Goal: Task Accomplishment & Management: Manage account settings

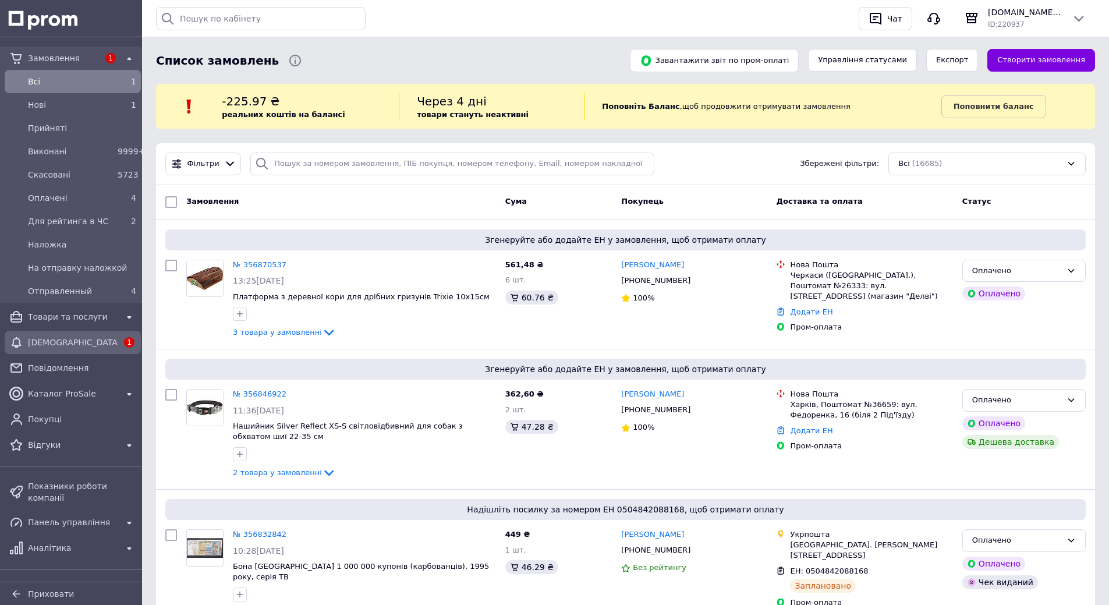
click at [58, 340] on span "[DEMOGRAPHIC_DATA]" at bounding box center [73, 343] width 90 height 12
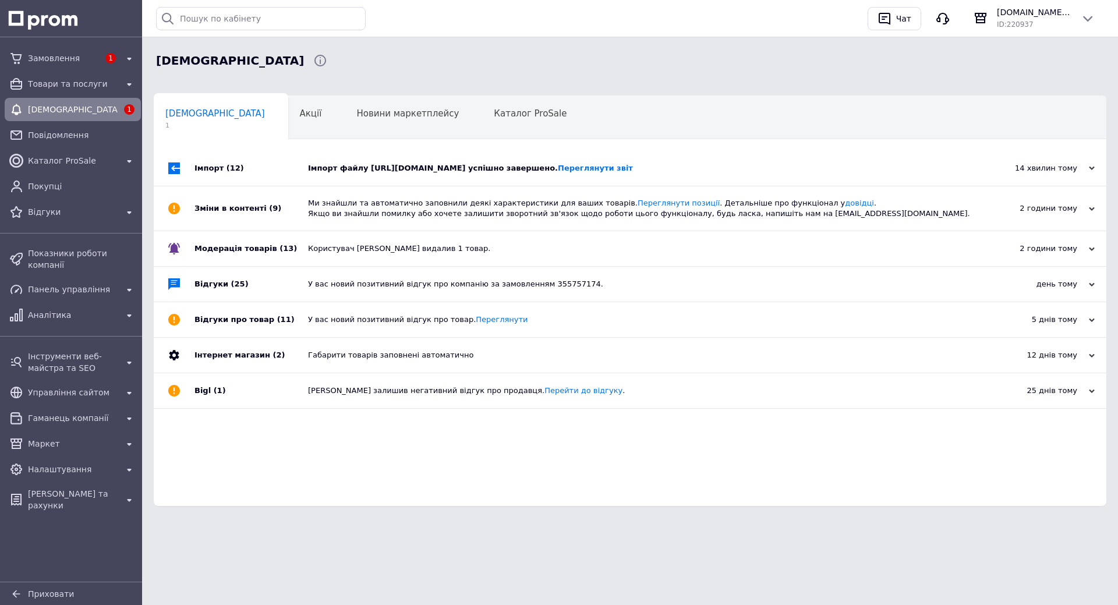
click at [417, 169] on div "Імпорт файлу http://amkfish.com/files/yml/prom_price.xml успішно завершено. Пер…" at bounding box center [643, 168] width 670 height 10
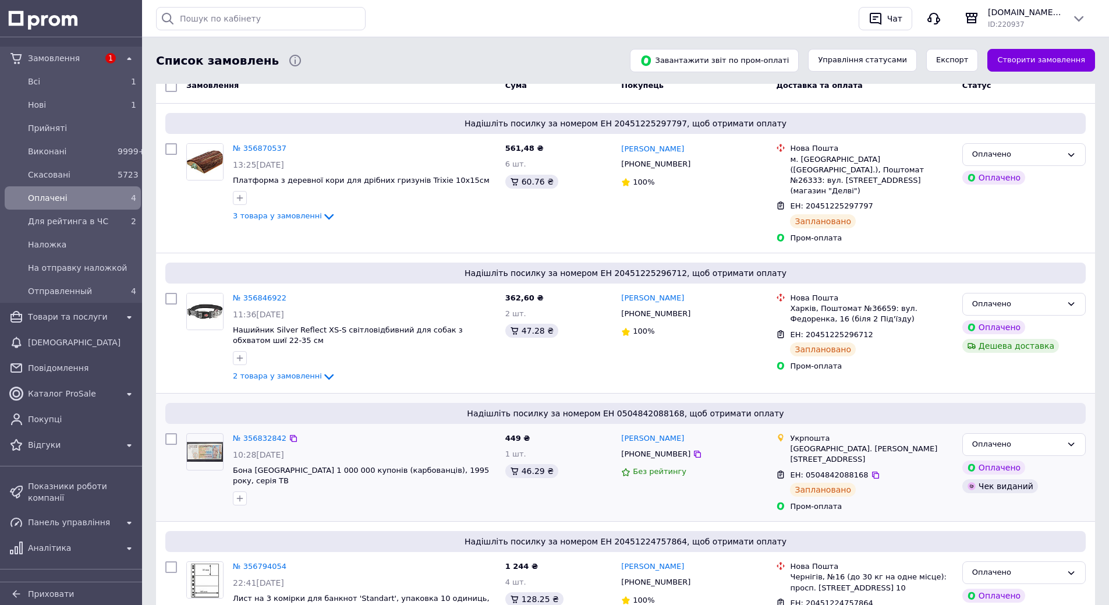
scroll to position [175, 0]
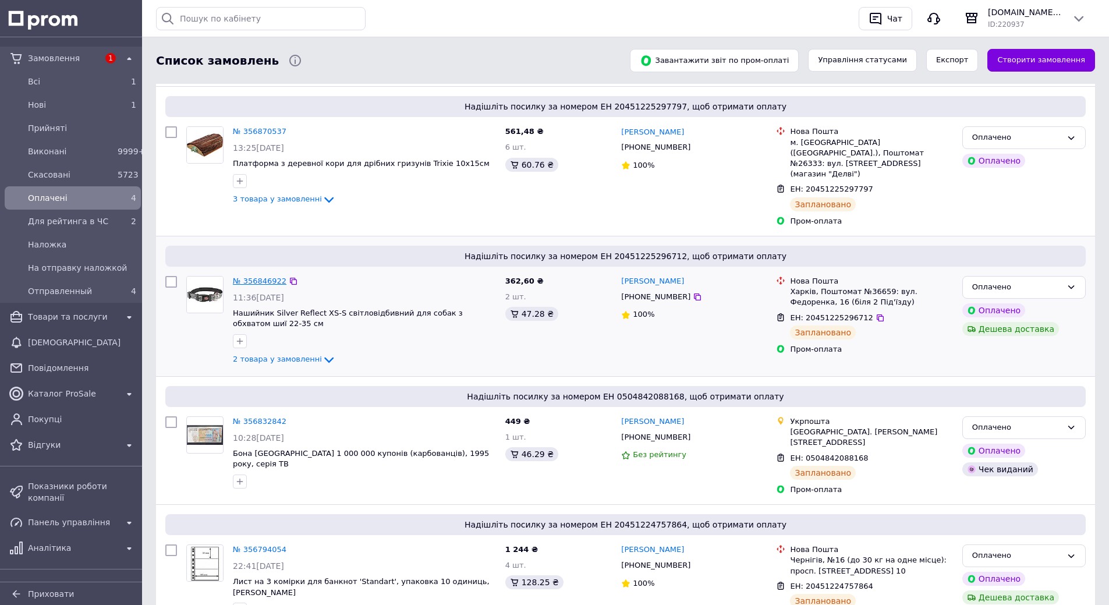
click at [248, 277] on link "№ 356846922" at bounding box center [260, 281] width 54 height 9
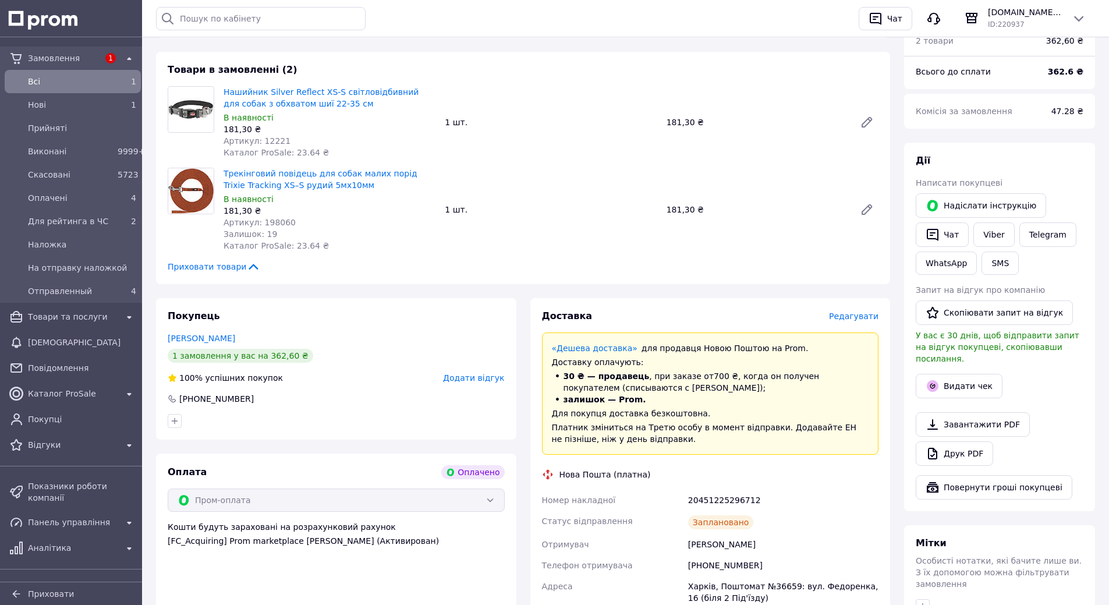
scroll to position [175, 0]
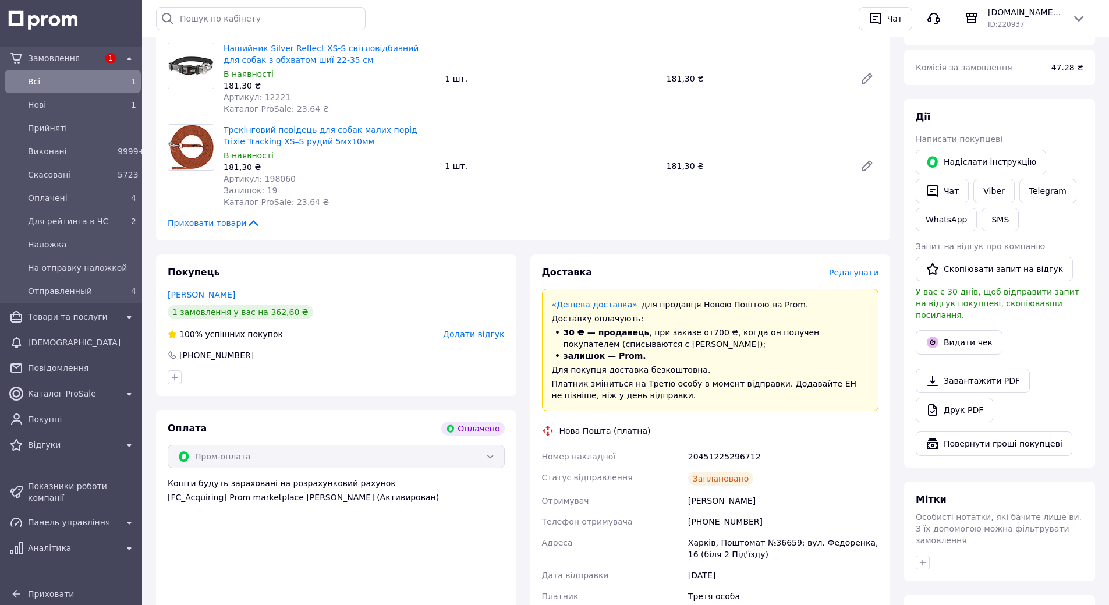
drag, startPoint x: 689, startPoint y: 501, endPoint x: 763, endPoint y: 501, distance: 73.9
click at [763, 501] on div "[PERSON_NAME]" at bounding box center [783, 500] width 195 height 21
copy div "[PERSON_NAME]"
drag, startPoint x: 689, startPoint y: 544, endPoint x: 744, endPoint y: 552, distance: 55.2
click at [744, 552] on div "Харків, Поштомат №36659: вул. Федоренка, 16 (біля 2 Під'їзду)" at bounding box center [783, 548] width 195 height 33
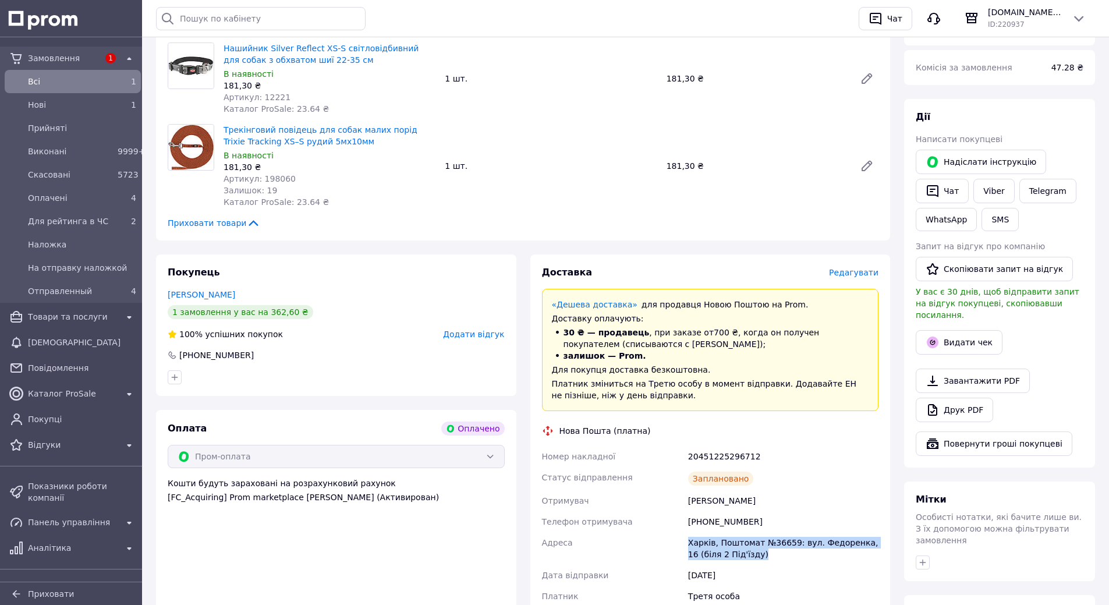
copy div "Харків, Поштомат №36659: вул. Федоренка, 16 (біля 2 Під'їзду)"
drag, startPoint x: 690, startPoint y: 521, endPoint x: 753, endPoint y: 519, distance: 62.9
click at [753, 519] on div "[PHONE_NUMBER]" at bounding box center [783, 521] width 195 height 21
copy div "[PHONE_NUMBER]"
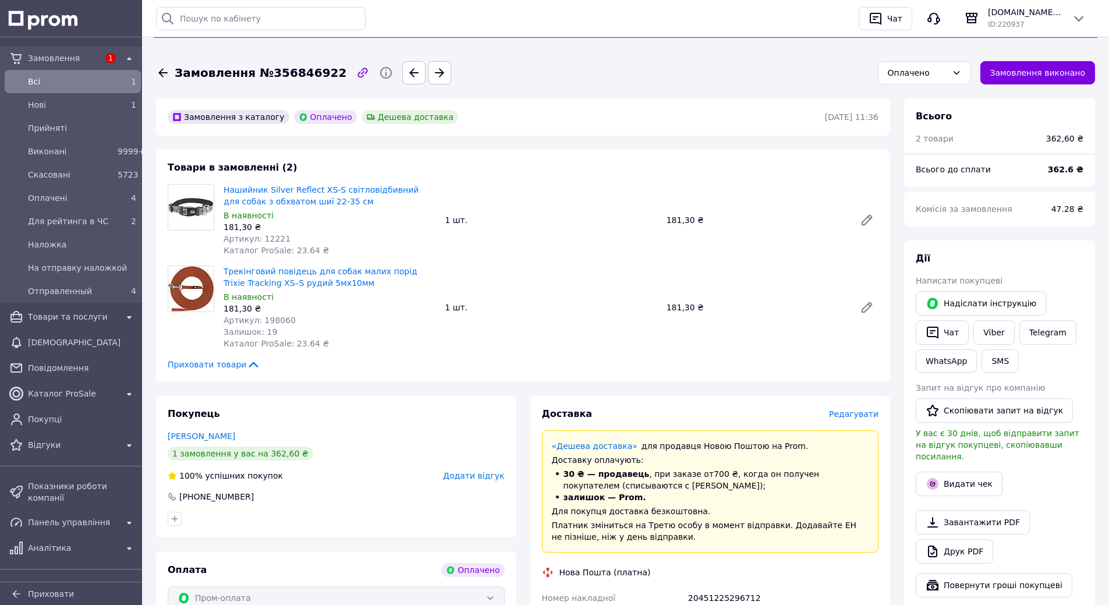
scroll to position [0, 0]
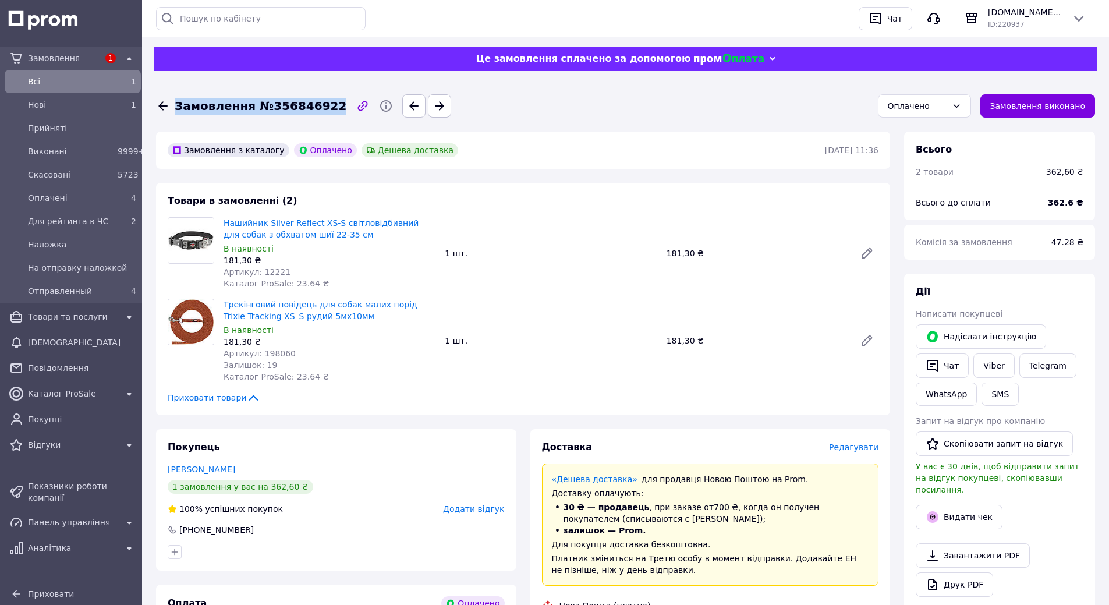
drag, startPoint x: 177, startPoint y: 107, endPoint x: 321, endPoint y: 105, distance: 144.4
click at [321, 105] on span "Замовлення №356846922" at bounding box center [261, 106] width 172 height 17
copy span "Замовлення №356846922"
click at [422, 566] on div "Покупець [PERSON_NAME] 1 замовлення у вас на 362,60 ₴ 100% успішних покупок Дод…" at bounding box center [336, 499] width 360 height 141
drag, startPoint x: 258, startPoint y: 273, endPoint x: 283, endPoint y: 273, distance: 24.5
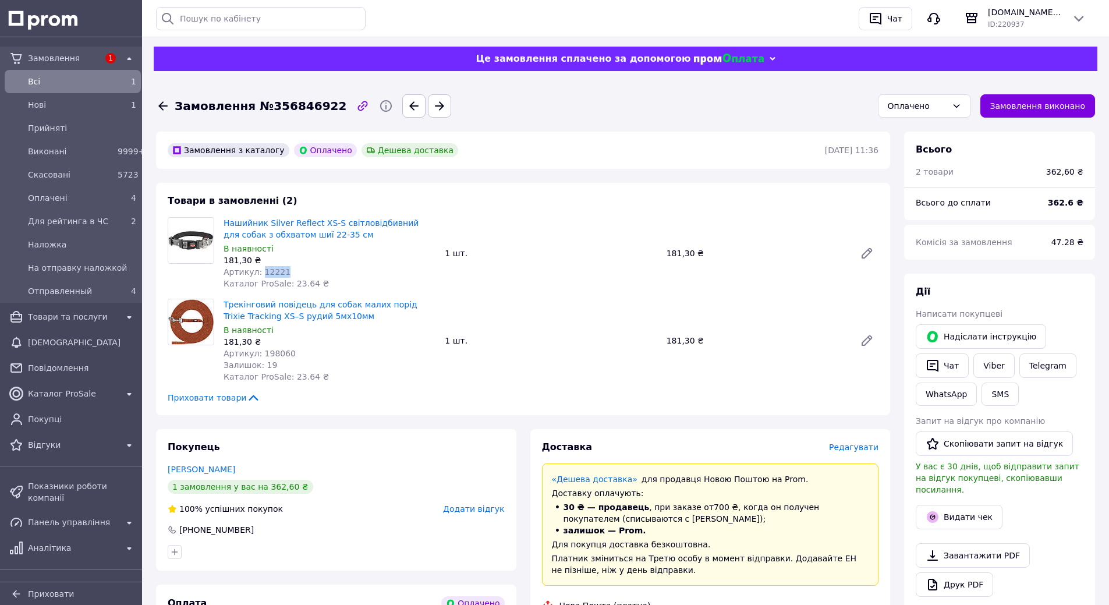
click at [283, 273] on div "Артикул: 12221" at bounding box center [330, 272] width 212 height 12
copy span "12221"
drag, startPoint x: 258, startPoint y: 353, endPoint x: 284, endPoint y: 353, distance: 25.6
click at [284, 353] on span "Артикул: 198060" at bounding box center [260, 353] width 72 height 9
copy span "198060"
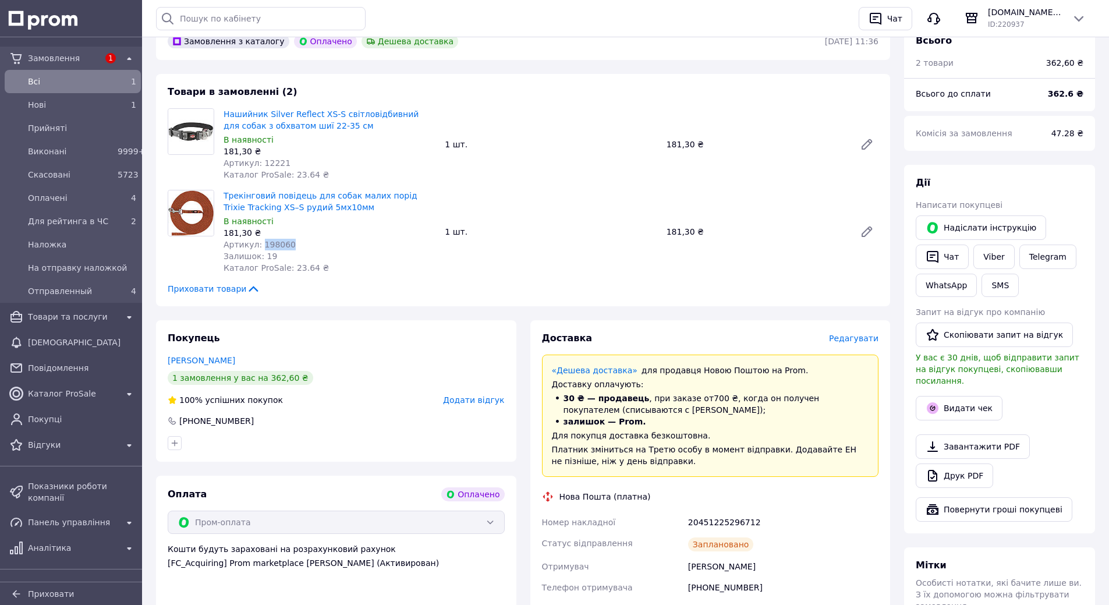
scroll to position [116, 0]
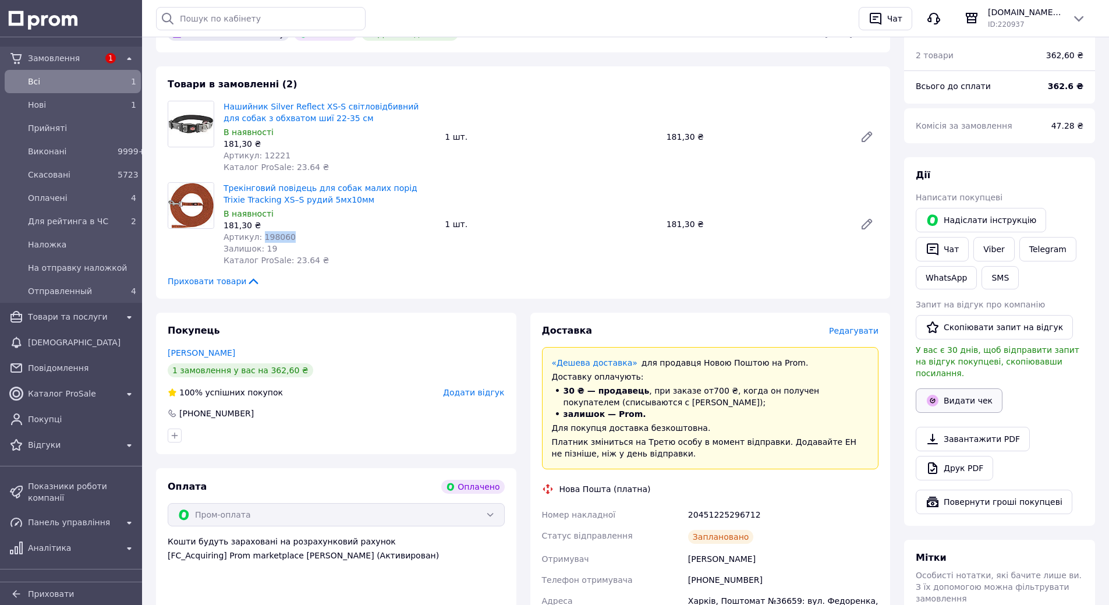
click at [968, 388] on button "Видати чек" at bounding box center [959, 400] width 87 height 24
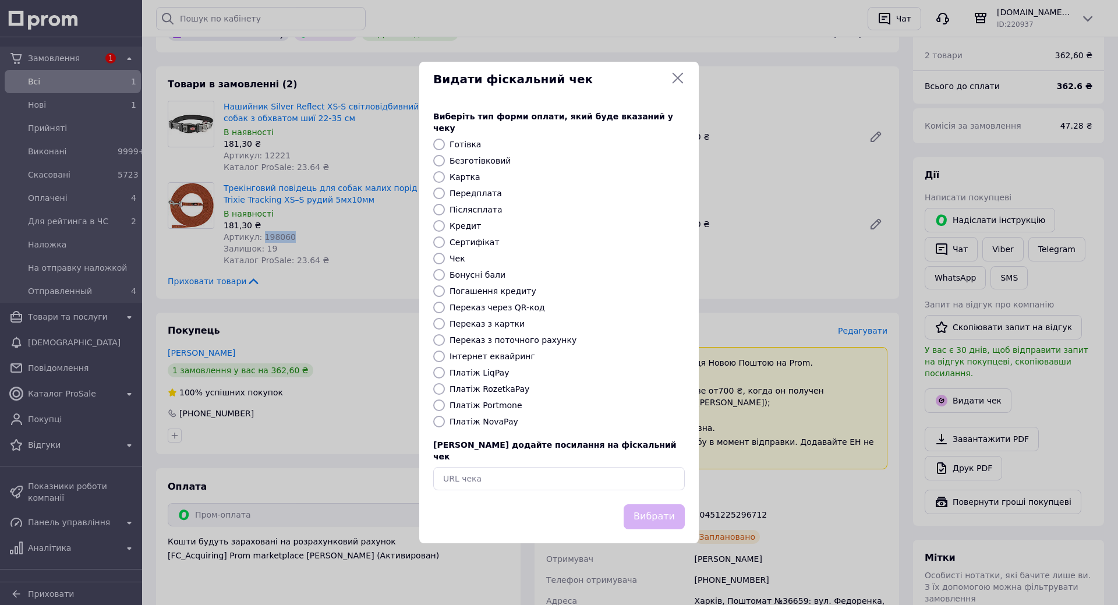
click at [438, 388] on input "Платіж RozetkaPay" at bounding box center [439, 389] width 12 height 12
radio input "true"
click at [647, 504] on button "Вибрати" at bounding box center [654, 516] width 61 height 25
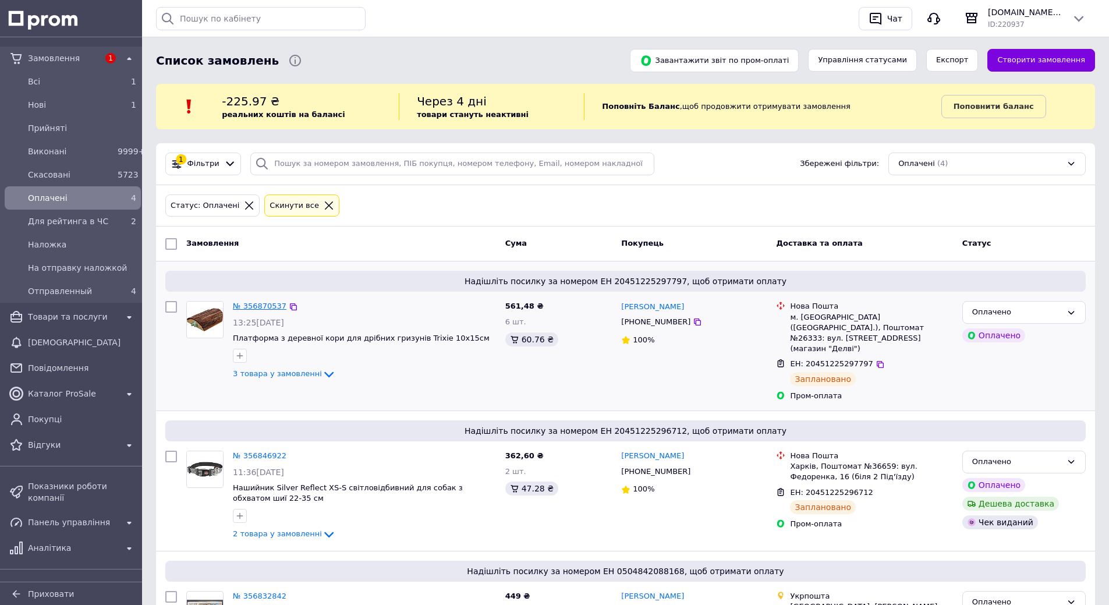
click at [257, 308] on link "№ 356870537" at bounding box center [260, 306] width 54 height 9
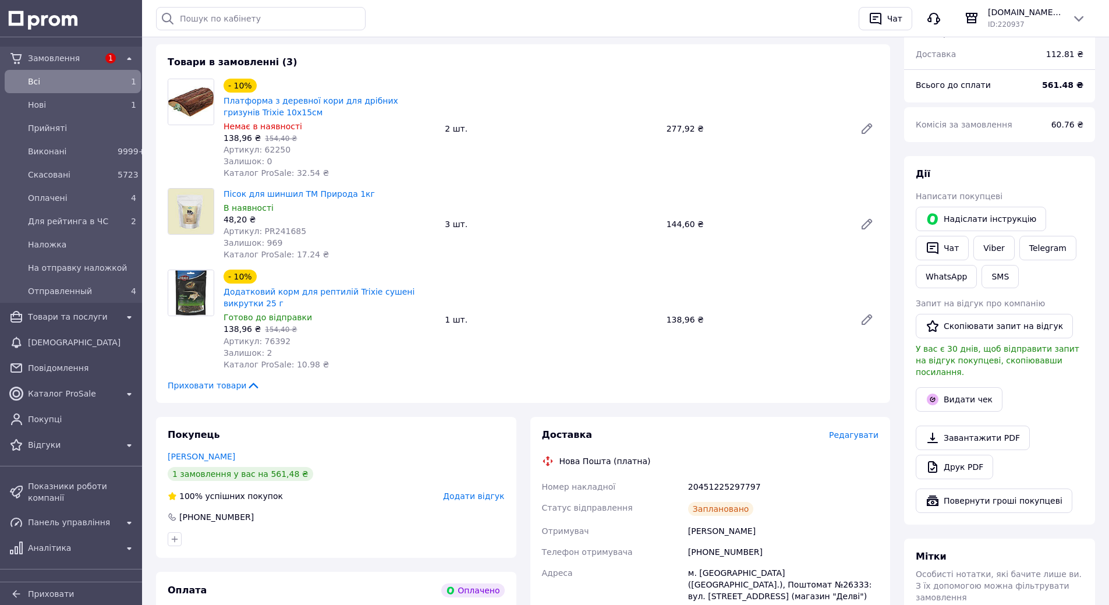
scroll to position [175, 0]
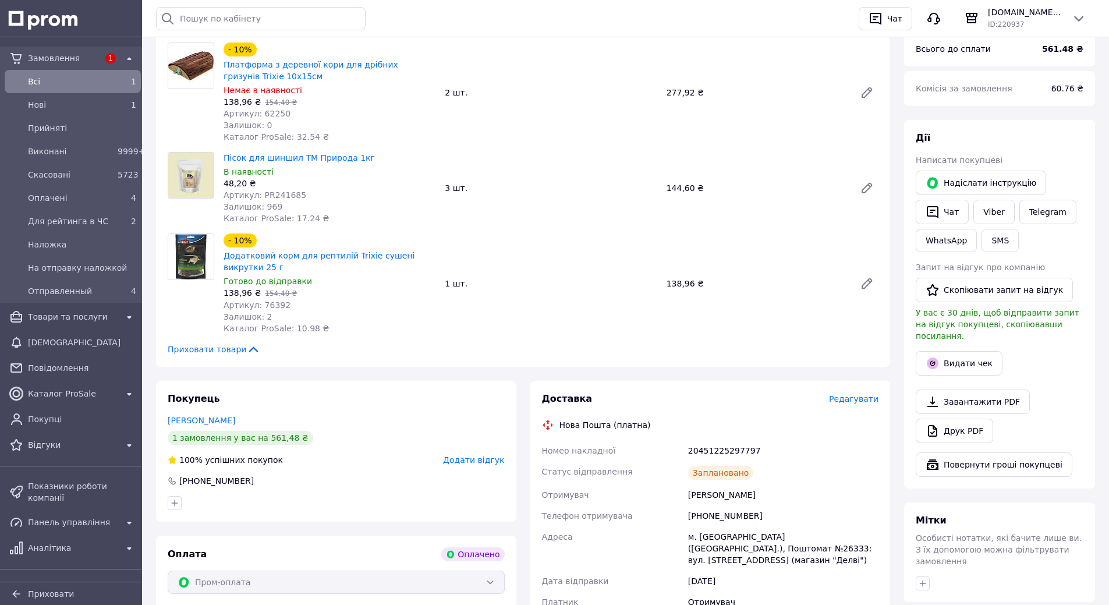
drag, startPoint x: 689, startPoint y: 496, endPoint x: 764, endPoint y: 495, distance: 74.5
click at [764, 495] on div "[PERSON_NAME]" at bounding box center [783, 494] width 195 height 21
copy div "[PERSON_NAME]"
drag, startPoint x: 690, startPoint y: 537, endPoint x: 827, endPoint y: 550, distance: 137.4
click at [827, 550] on div "м. [GEOGRAPHIC_DATA] ([GEOGRAPHIC_DATA].), Поштомат №26333: вул. [STREET_ADDRES…" at bounding box center [783, 548] width 195 height 44
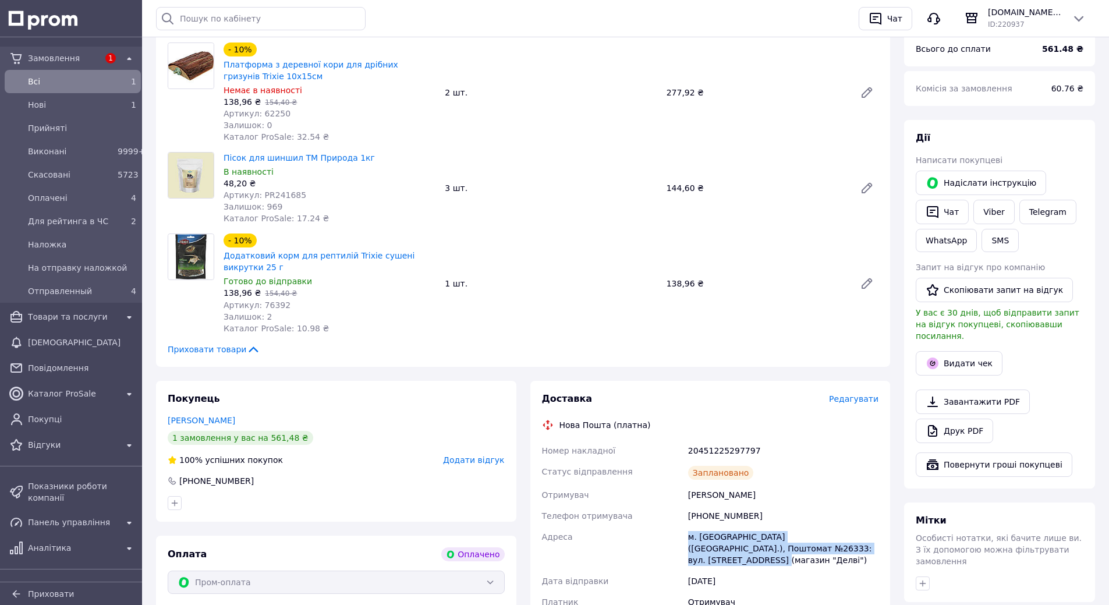
copy div "м. [GEOGRAPHIC_DATA] ([GEOGRAPHIC_DATA].), Поштомат №26333: вул. [STREET_ADDRES…"
drag, startPoint x: 689, startPoint y: 517, endPoint x: 753, endPoint y: 516, distance: 63.5
click at [753, 516] on div "[PHONE_NUMBER]" at bounding box center [783, 515] width 195 height 21
copy div "[PHONE_NUMBER]"
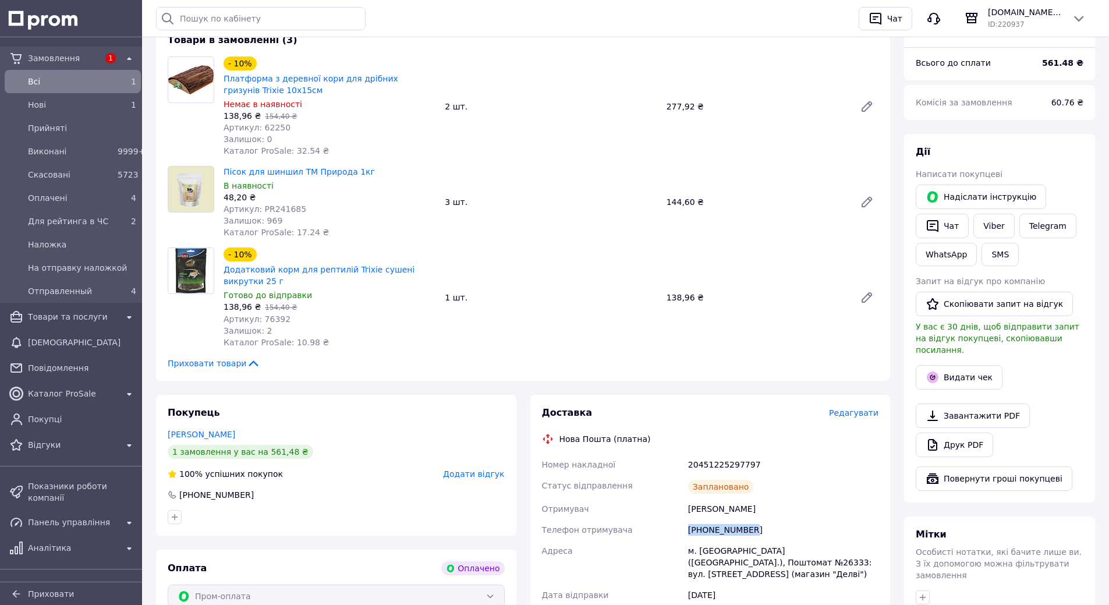
scroll to position [58, 0]
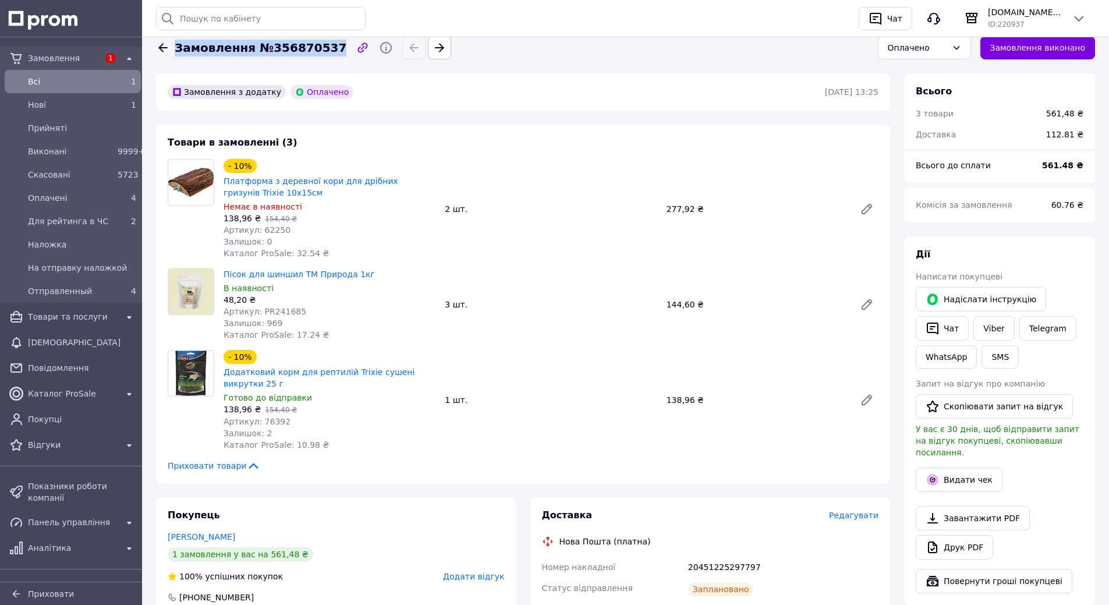
drag, startPoint x: 173, startPoint y: 48, endPoint x: 319, endPoint y: 48, distance: 145.5
click at [319, 48] on div "Замовлення №356870537" at bounding box center [260, 48] width 176 height 17
drag, startPoint x: 260, startPoint y: 232, endPoint x: 279, endPoint y: 231, distance: 19.2
click at [279, 231] on span "Артикул: 62250" at bounding box center [257, 229] width 67 height 9
click at [375, 579] on div "100% успішних покупок Додати відгук" at bounding box center [336, 577] width 337 height 12
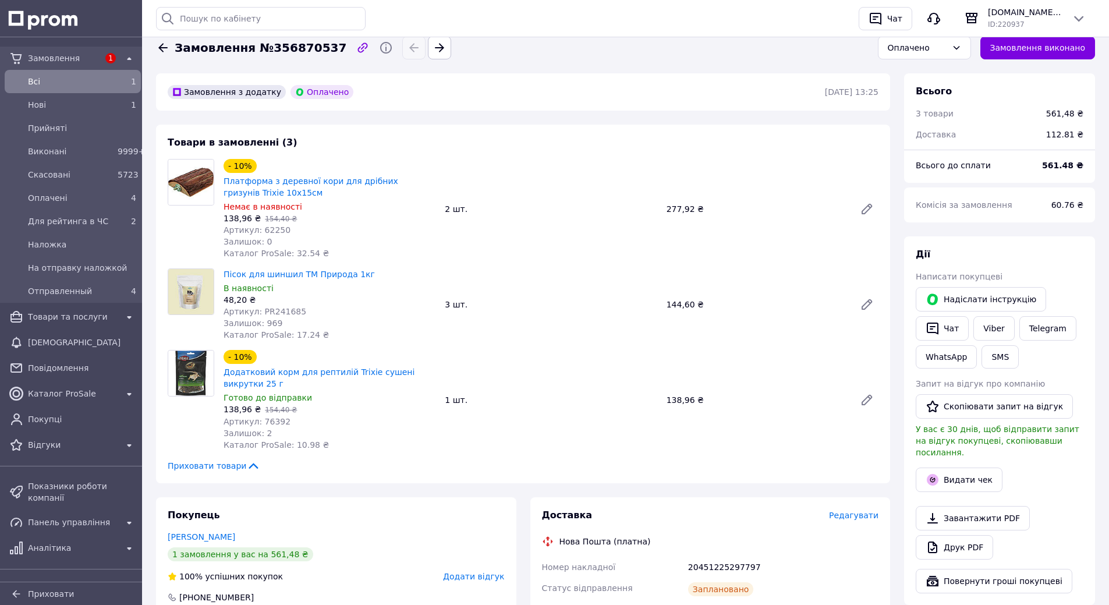
click at [407, 564] on div "Покупець [PERSON_NAME] 1 замовлення у вас на 561,48 ₴ 100% успішних покупок Дод…" at bounding box center [336, 567] width 360 height 141
drag, startPoint x: 259, startPoint y: 313, endPoint x: 293, endPoint y: 309, distance: 34.1
click at [293, 309] on span "Артикул: PR241685" at bounding box center [265, 311] width 83 height 9
drag, startPoint x: 258, startPoint y: 422, endPoint x: 307, endPoint y: 422, distance: 48.3
click at [305, 422] on div "Артикул: 76392" at bounding box center [330, 422] width 212 height 12
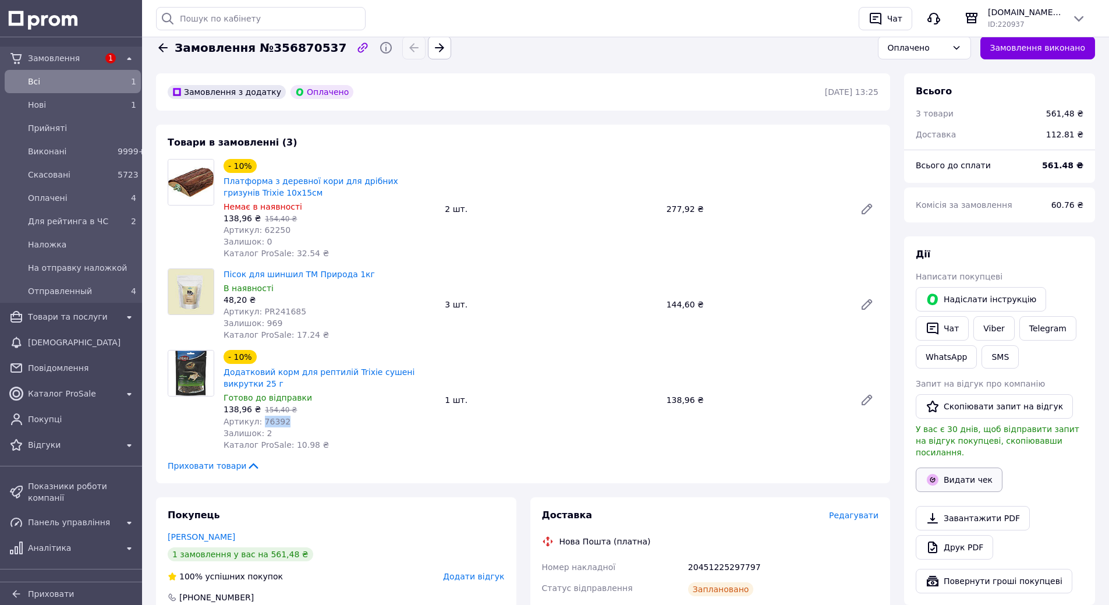
click at [955, 467] on button "Видати чек" at bounding box center [959, 479] width 87 height 24
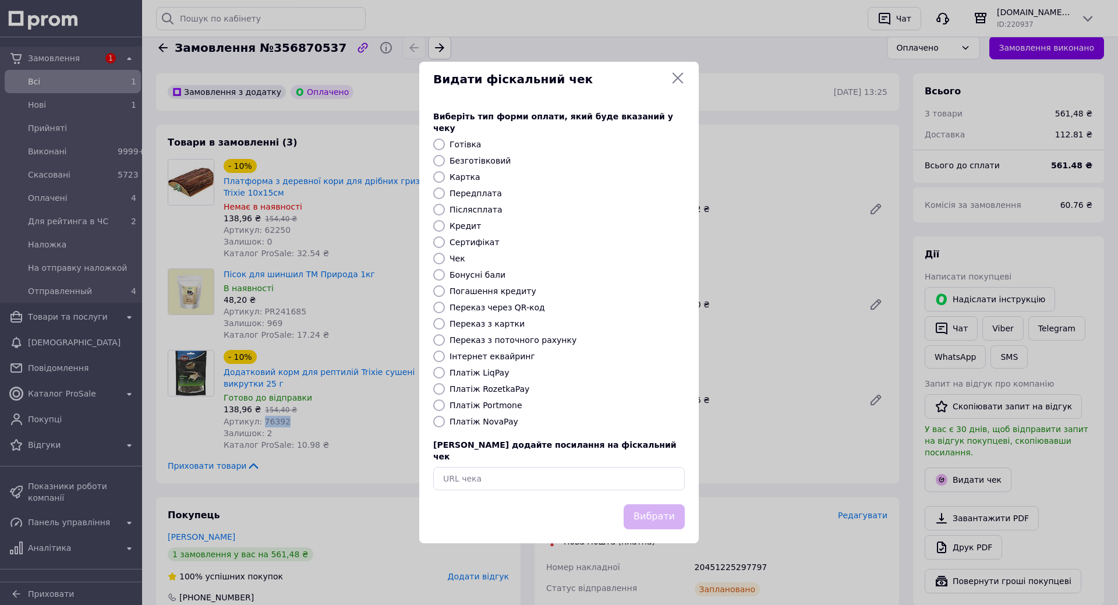
click at [437, 385] on input "Платіж RozetkaPay" at bounding box center [439, 389] width 12 height 12
radio input "true"
click at [646, 504] on button "Вибрати" at bounding box center [654, 516] width 61 height 25
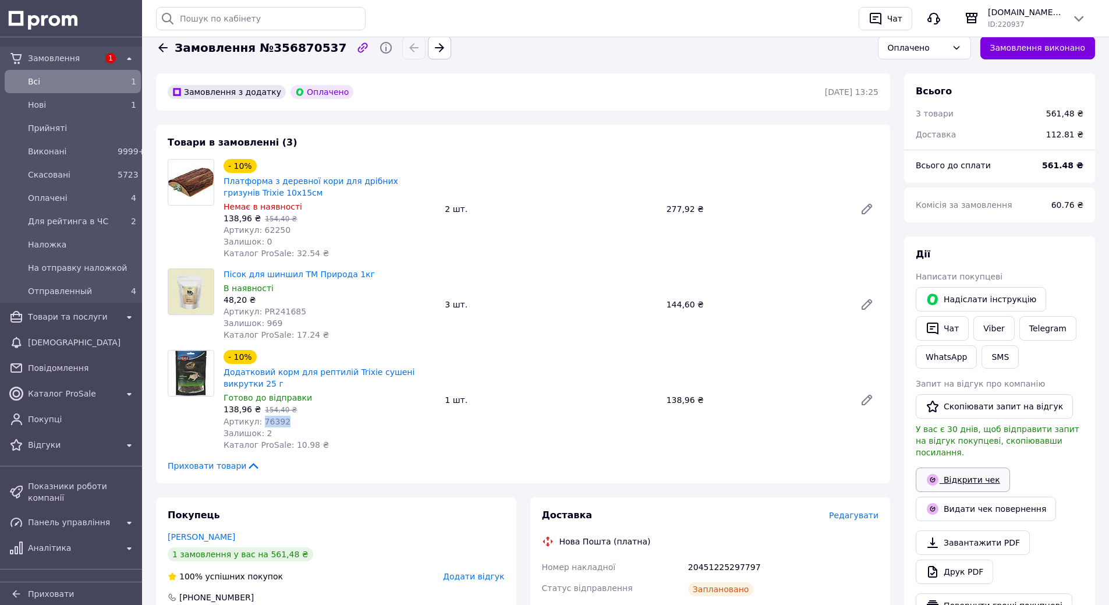
click at [977, 470] on link "Відкрити чек" at bounding box center [963, 479] width 94 height 24
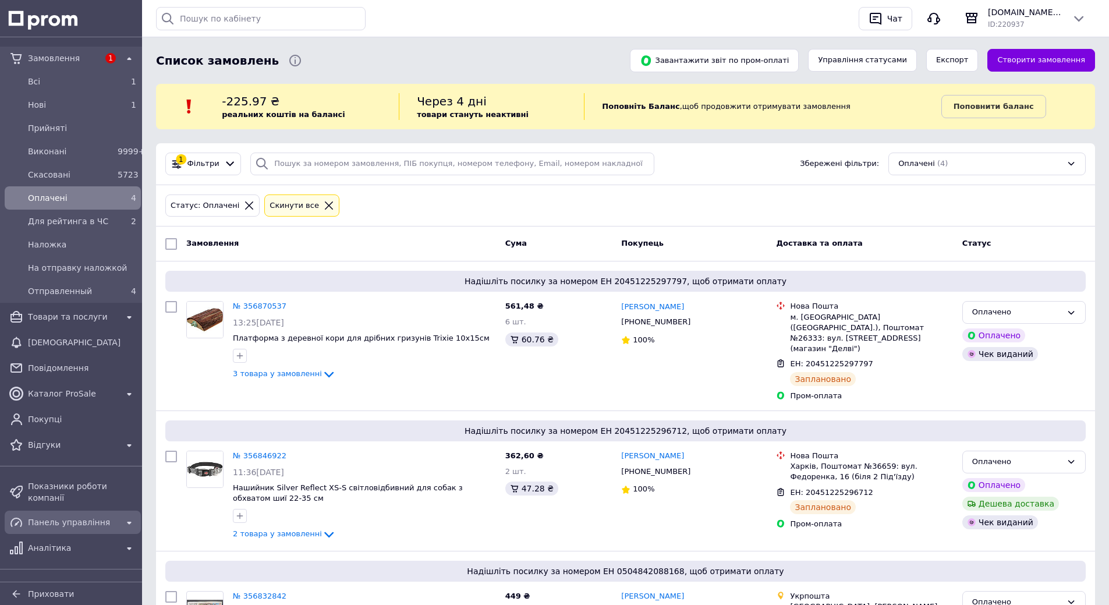
click at [64, 516] on span "Панель управління" at bounding box center [73, 522] width 90 height 12
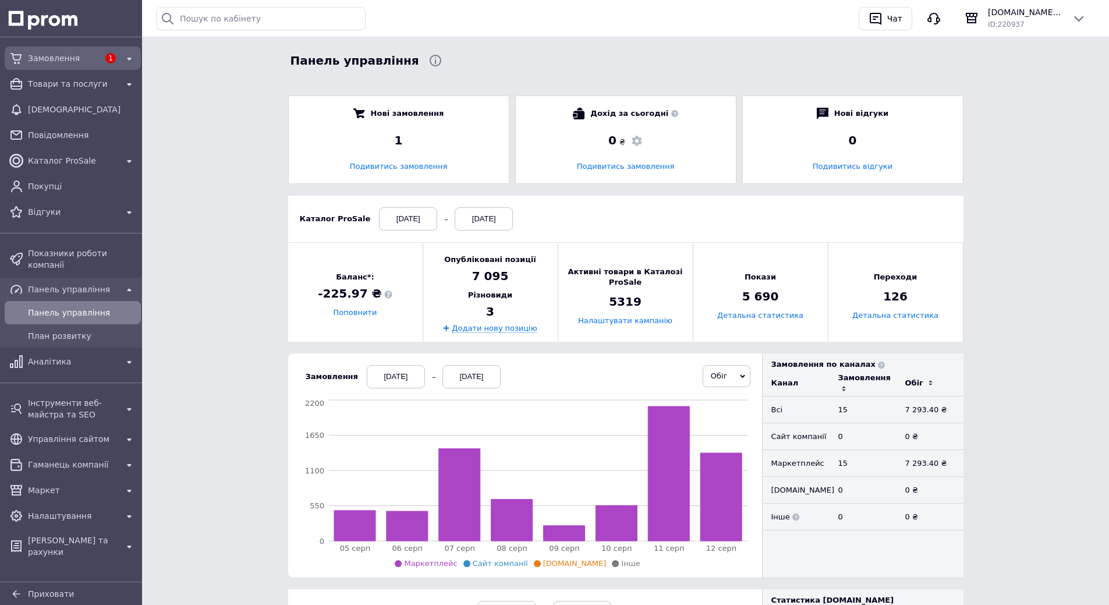
click at [54, 60] on span "Замовлення" at bounding box center [63, 58] width 71 height 12
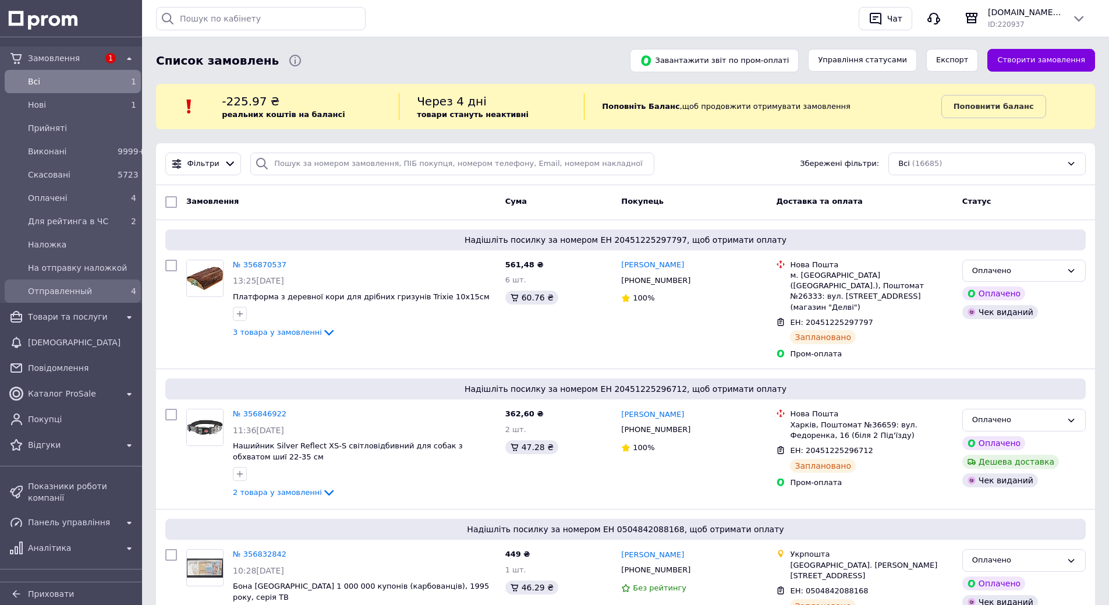
click at [83, 289] on span "Отправленный" at bounding box center [70, 291] width 85 height 12
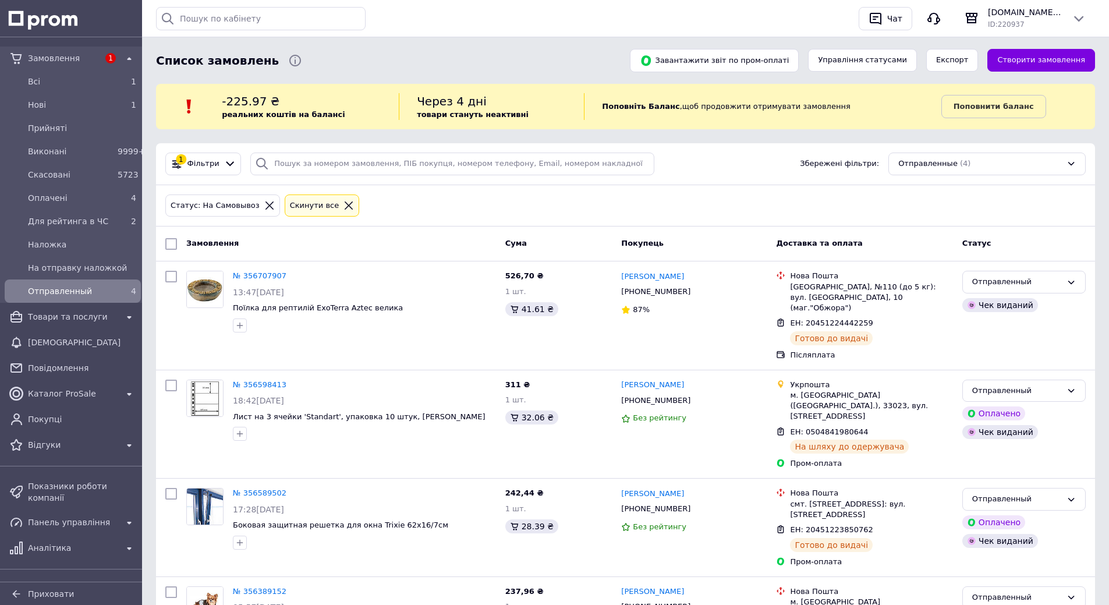
click at [41, 55] on span "Замовлення" at bounding box center [63, 58] width 71 height 12
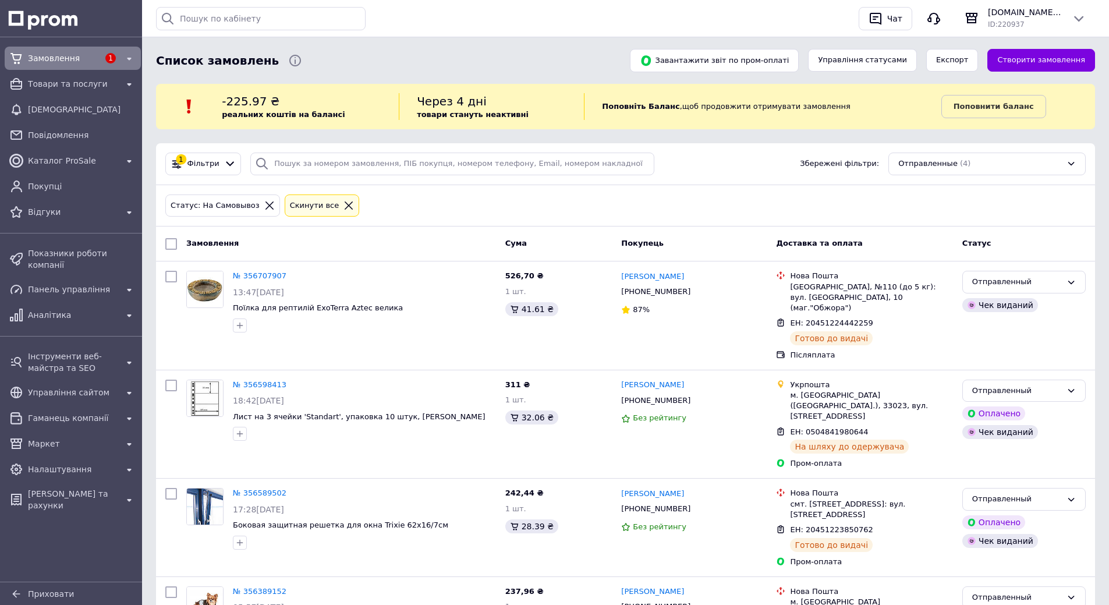
click at [44, 54] on span "Замовлення" at bounding box center [63, 58] width 71 height 12
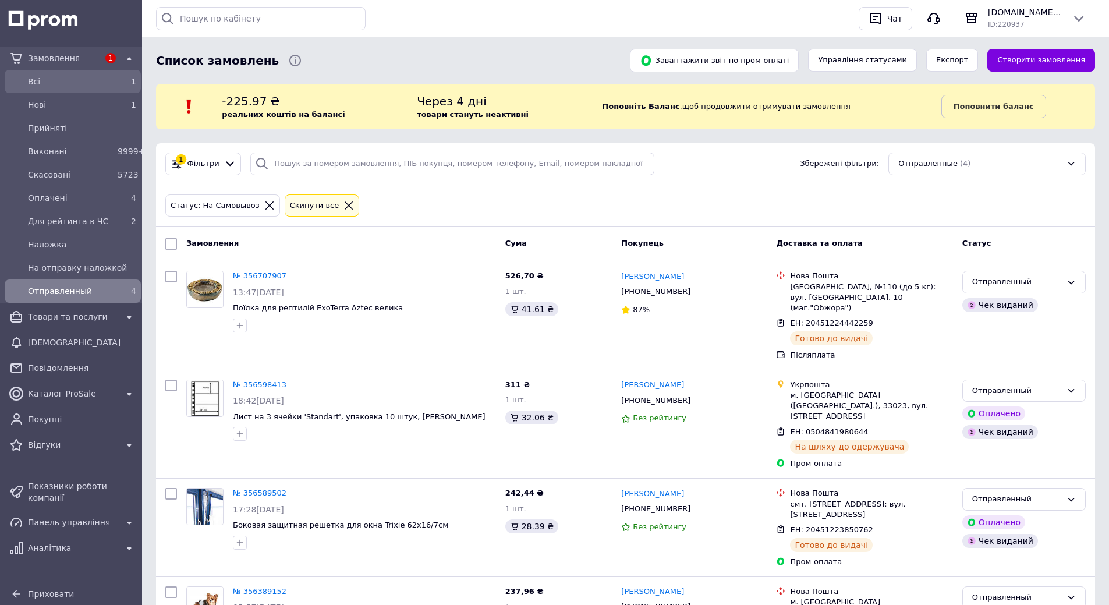
click at [38, 76] on span "Всi" at bounding box center [70, 82] width 85 height 12
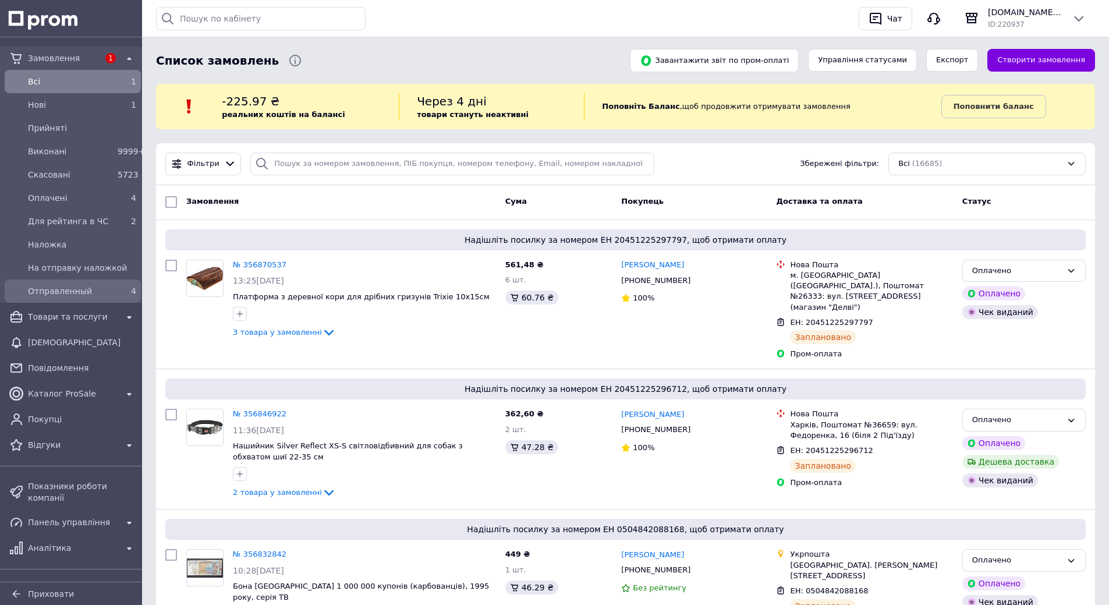
click at [75, 292] on span "Отправленный" at bounding box center [70, 291] width 85 height 12
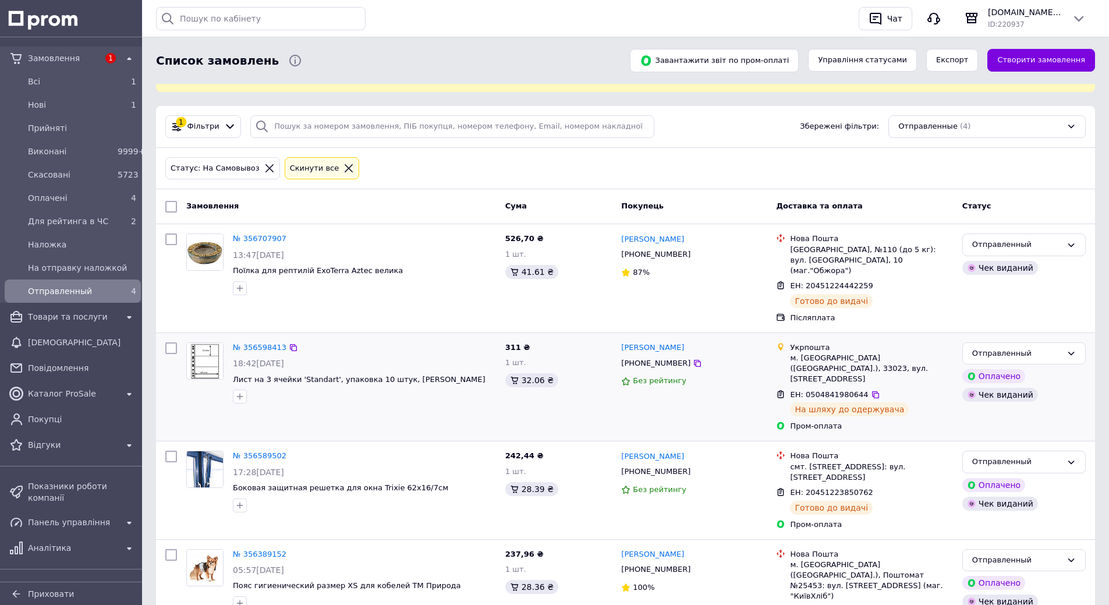
scroll to position [58, 0]
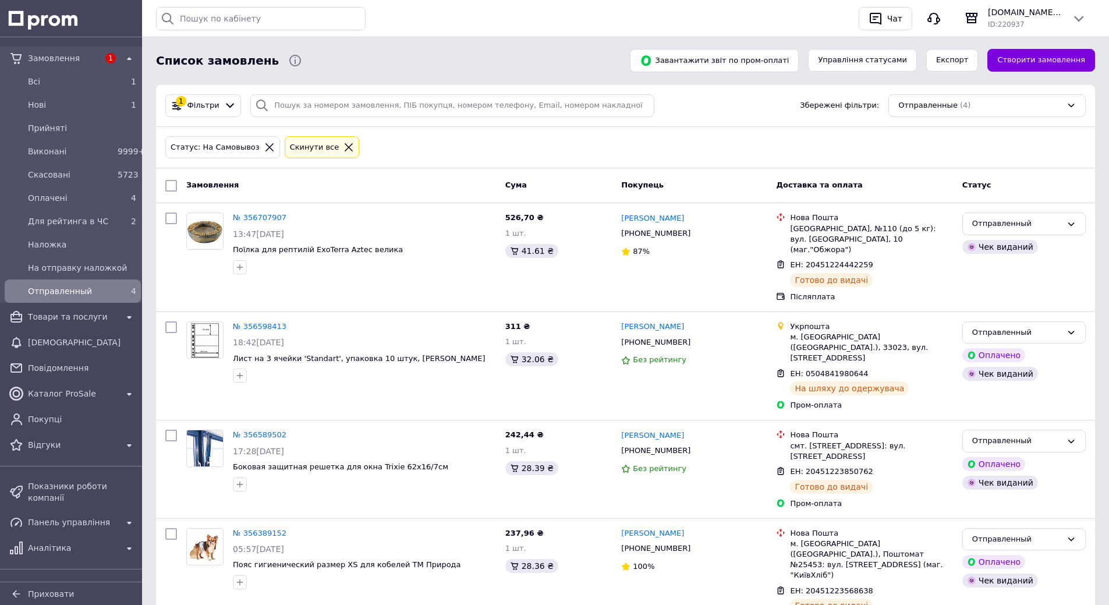
click at [44, 58] on span "Замовлення" at bounding box center [63, 58] width 71 height 12
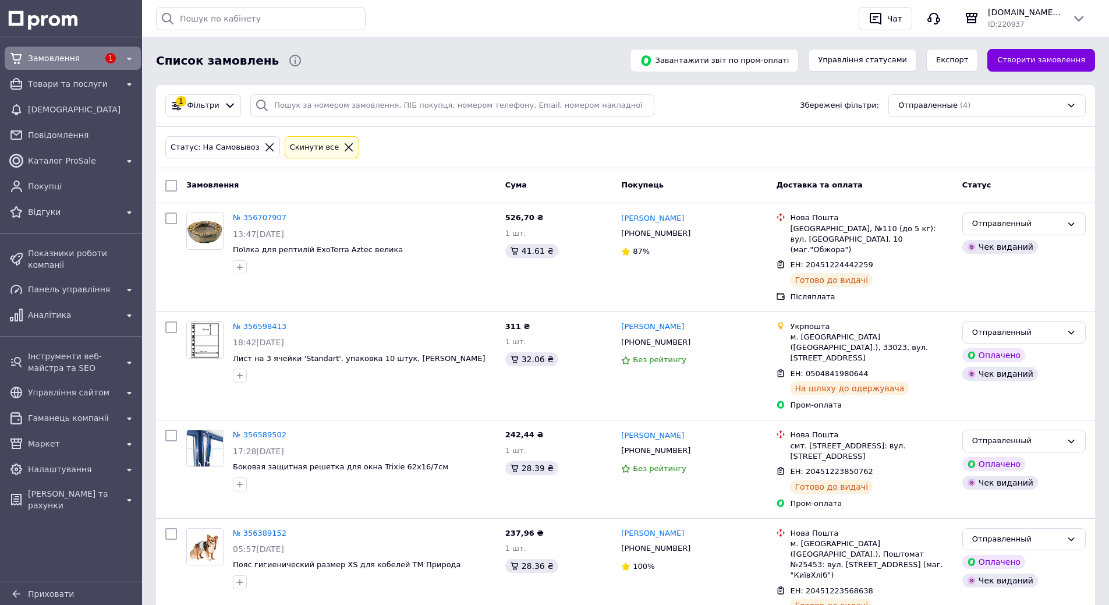
click at [66, 51] on div "Замовлення" at bounding box center [64, 58] width 76 height 16
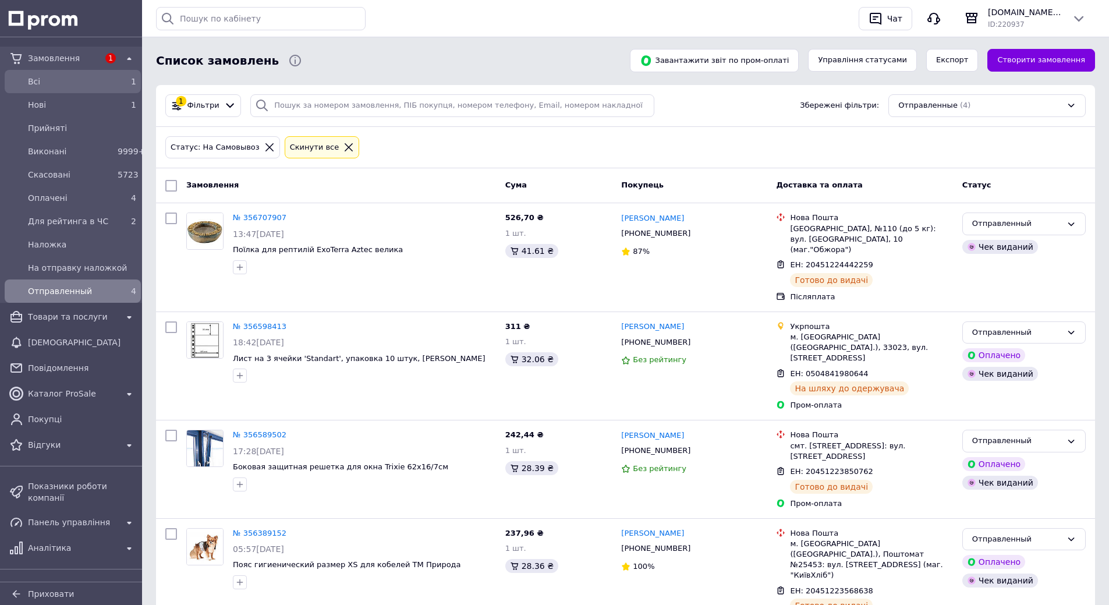
click at [30, 84] on span "Всi" at bounding box center [70, 82] width 85 height 12
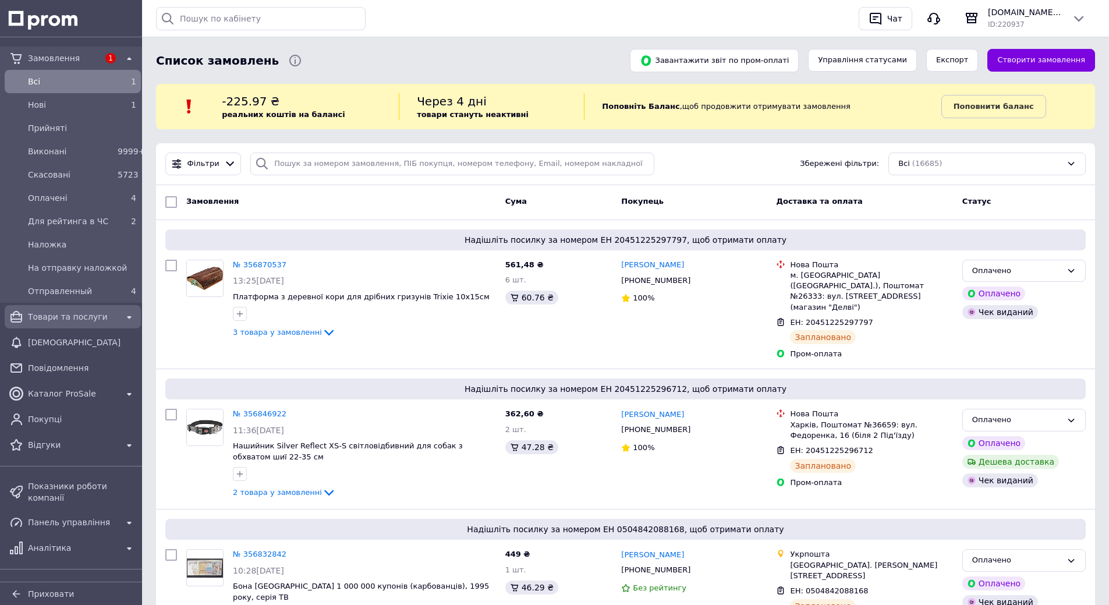
click at [55, 317] on span "Товари та послуги" at bounding box center [73, 317] width 90 height 12
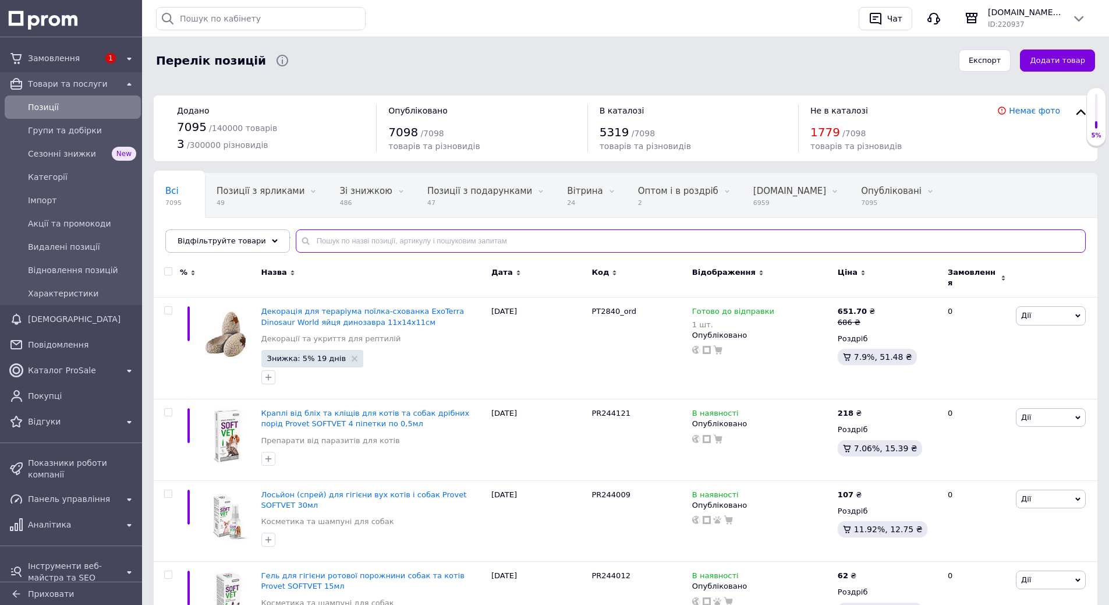
click at [392, 242] on input "text" at bounding box center [691, 240] width 790 height 23
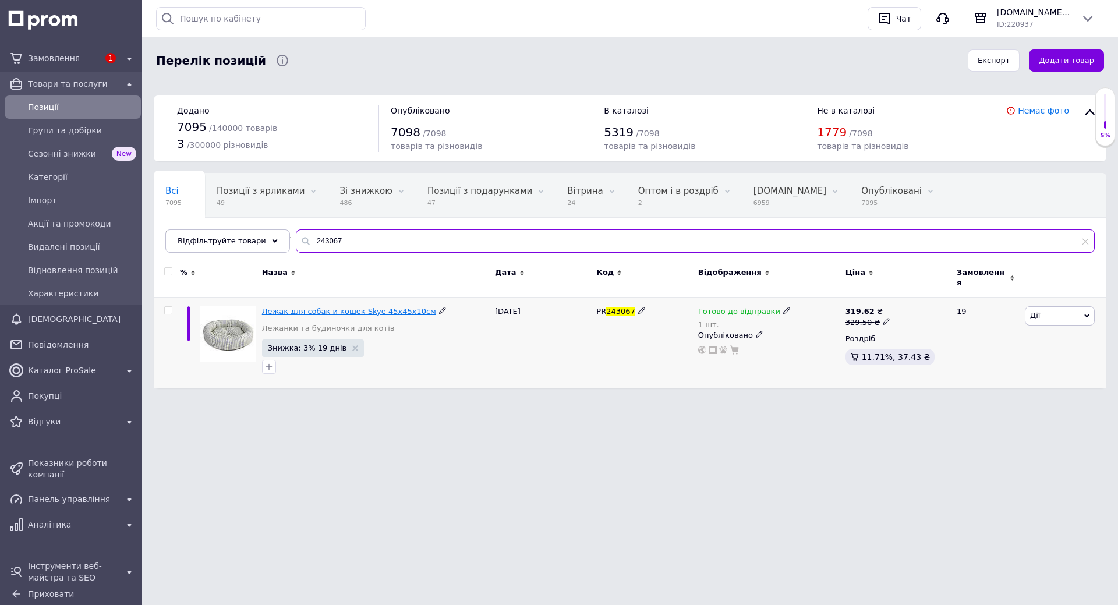
type input "243067"
click at [325, 307] on span "Лежак для собак и кошек Skye 45х45х10см" at bounding box center [349, 311] width 174 height 9
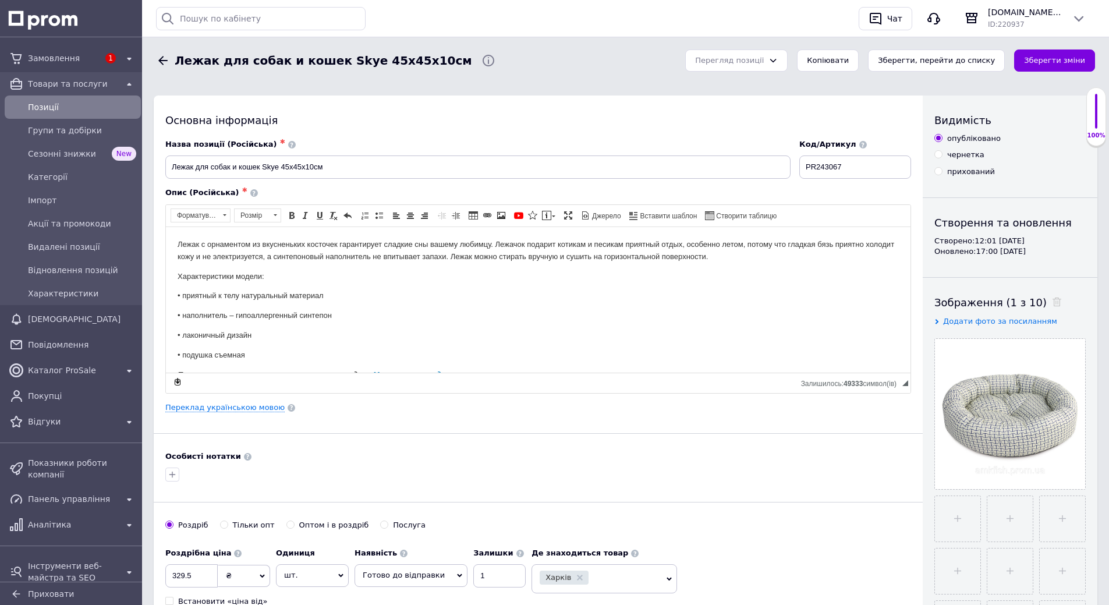
click at [160, 62] on icon at bounding box center [162, 60] width 9 height 9
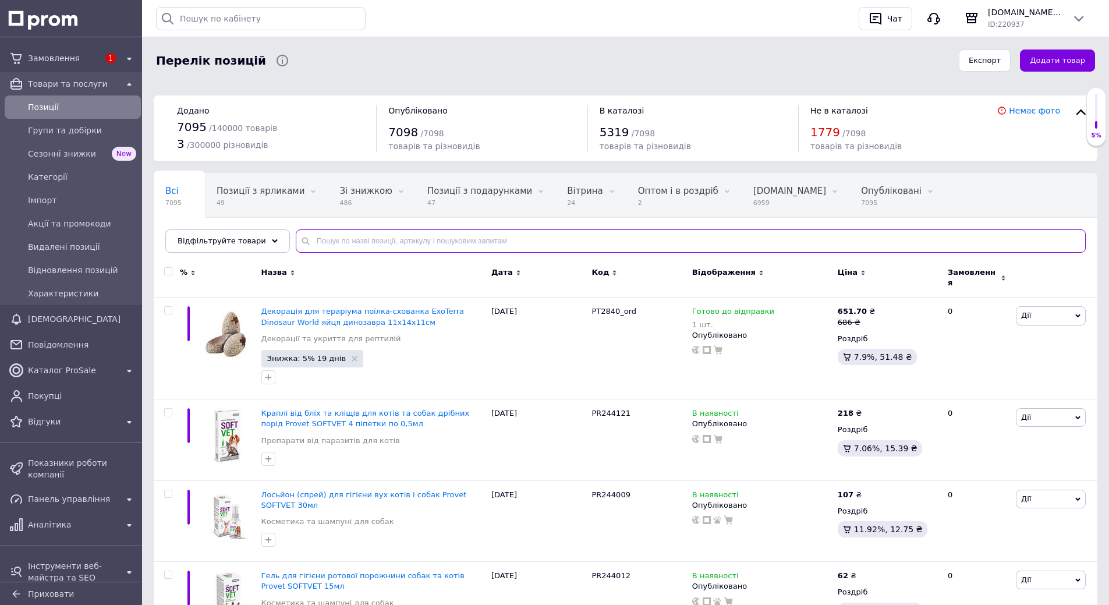
click at [395, 239] on input "text" at bounding box center [691, 240] width 790 height 23
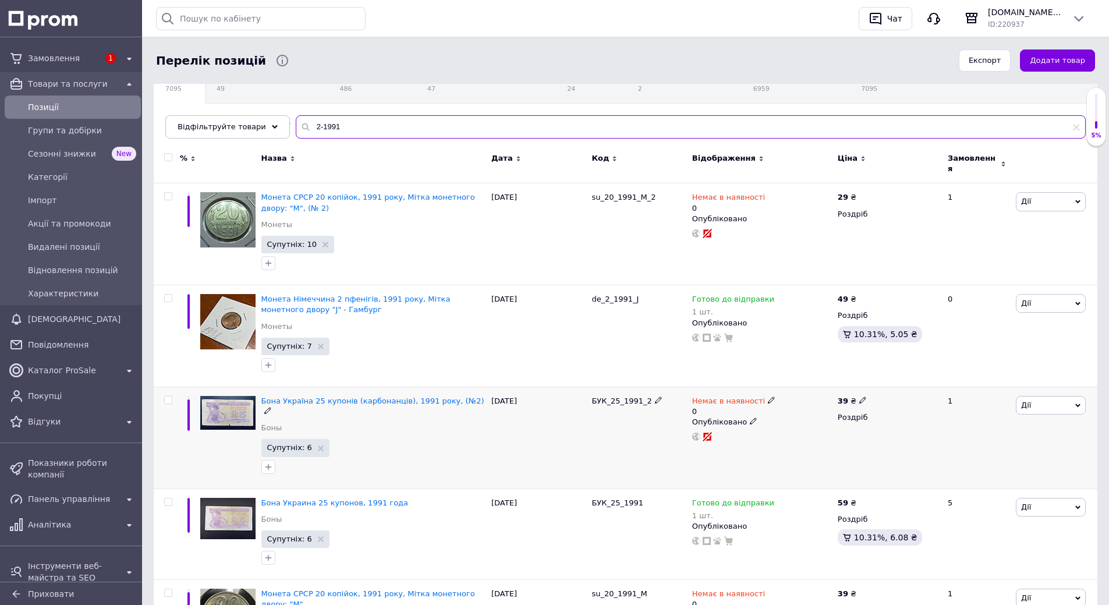
scroll to position [116, 0]
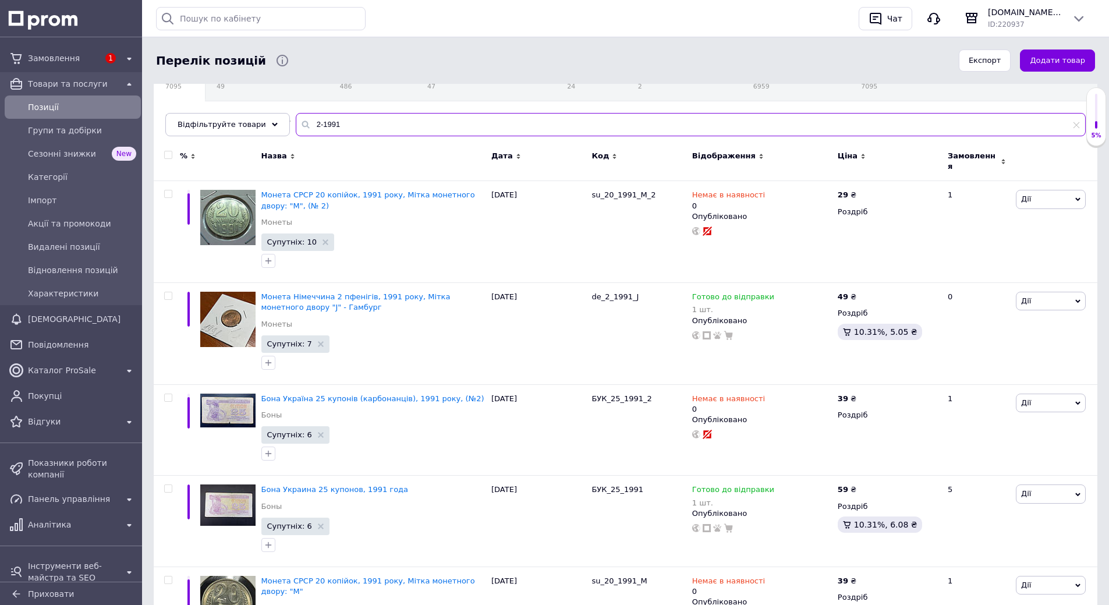
drag, startPoint x: 294, startPoint y: 125, endPoint x: 279, endPoint y: 123, distance: 15.2
click at [279, 123] on div "Всі 7095 Позиції з ярликами 49 Видалити Редагувати Зі знижкою 486 Видалити Реда…" at bounding box center [626, 96] width 944 height 80
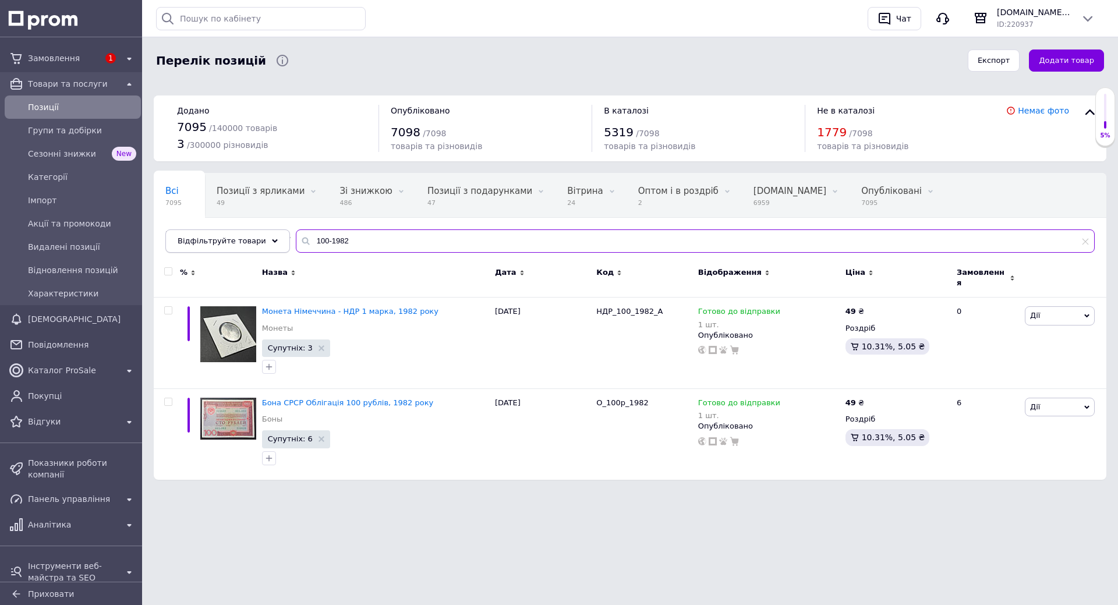
drag, startPoint x: 345, startPoint y: 249, endPoint x: 247, endPoint y: 246, distance: 97.3
click at [247, 246] on div "Відфільтруйте товари 100-1982" at bounding box center [629, 240] width 929 height 23
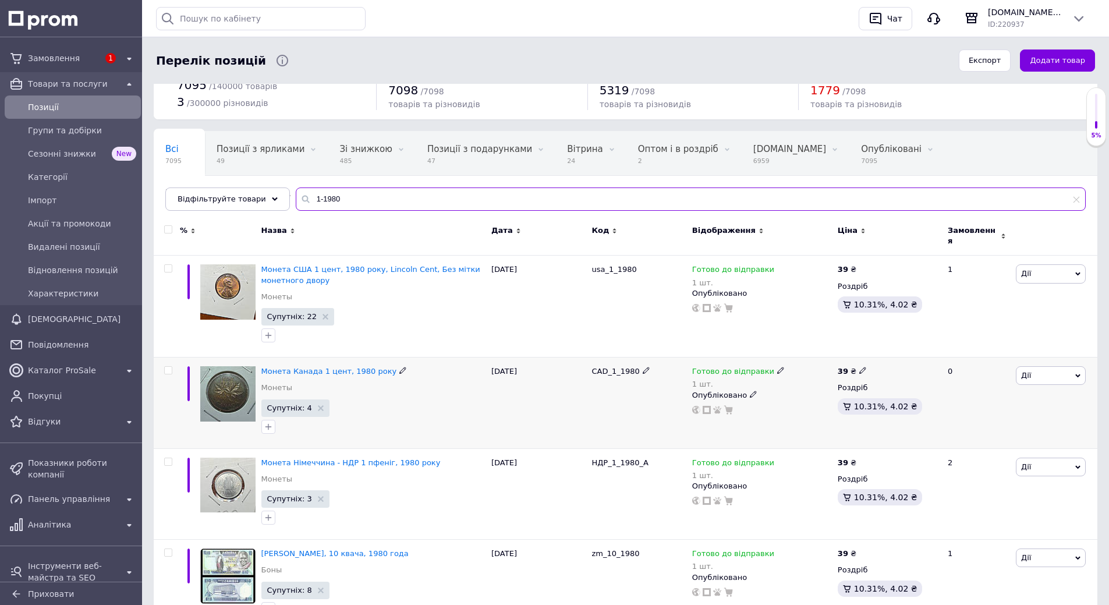
scroll to position [175, 0]
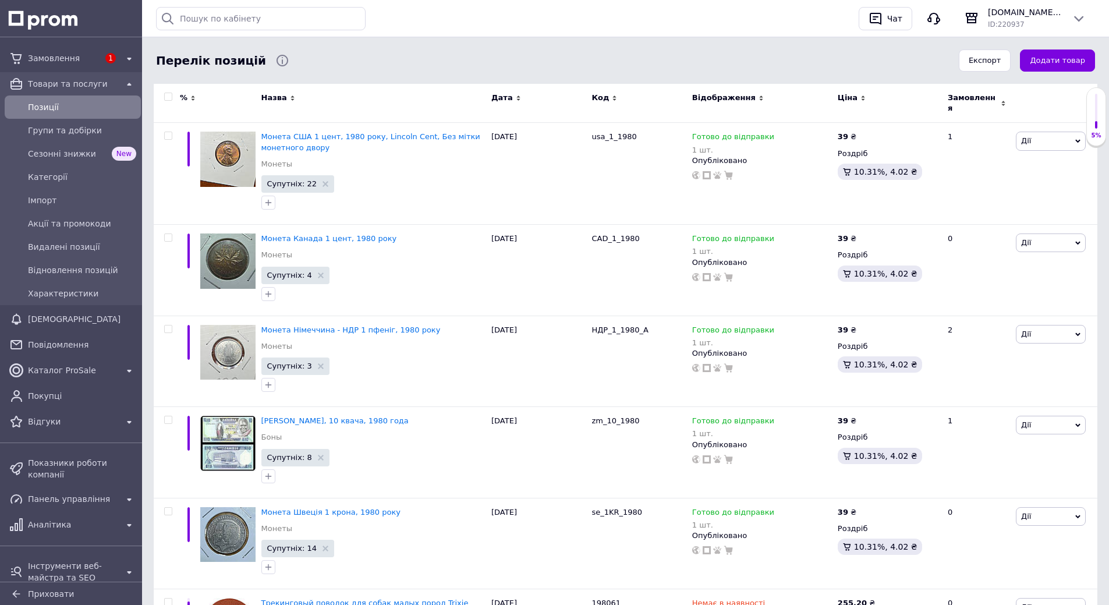
type input "1-1980"
click at [54, 56] on span "Замовлення" at bounding box center [63, 58] width 71 height 12
